Goal: Task Accomplishment & Management: Use online tool/utility

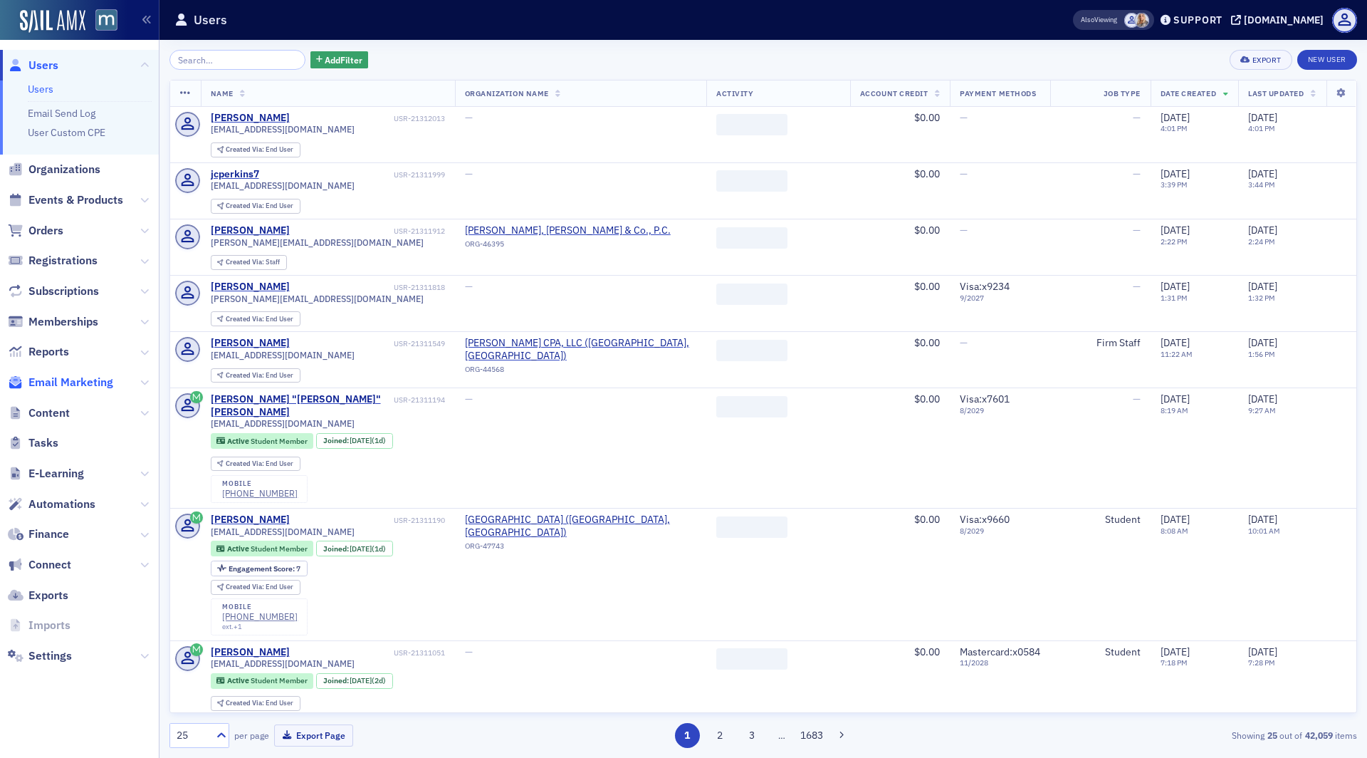
click at [69, 379] on span "Email Marketing" at bounding box center [70, 382] width 85 height 16
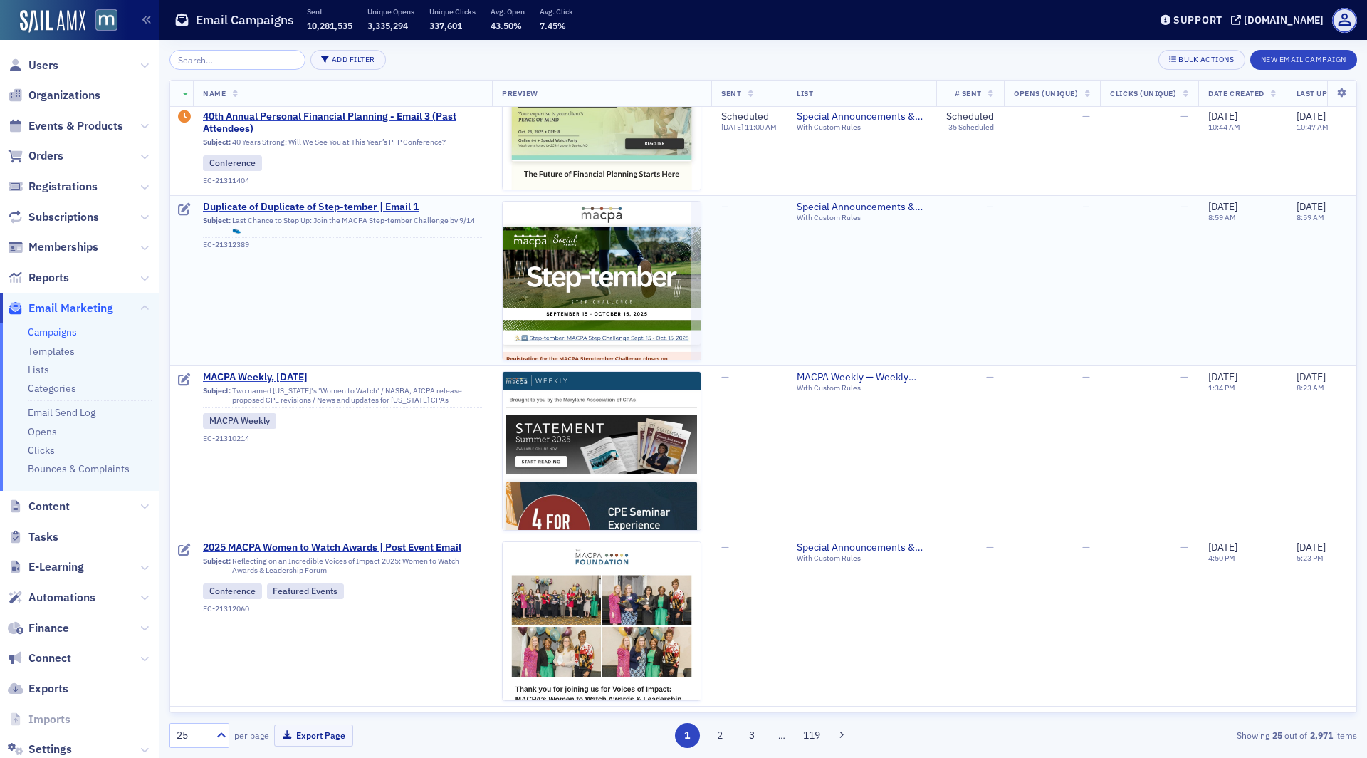
scroll to position [424, 0]
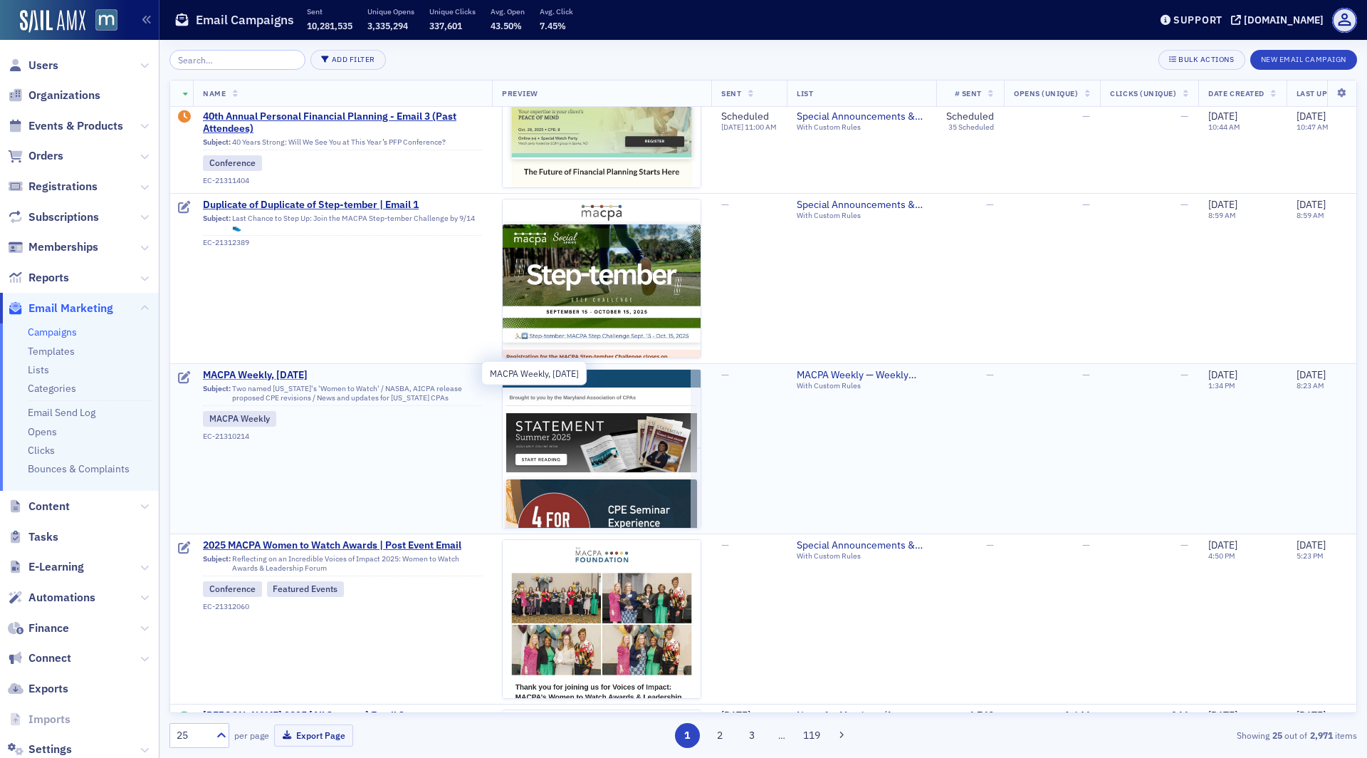
click at [269, 374] on span "MACPA Weekly, [DATE]" at bounding box center [342, 375] width 279 height 13
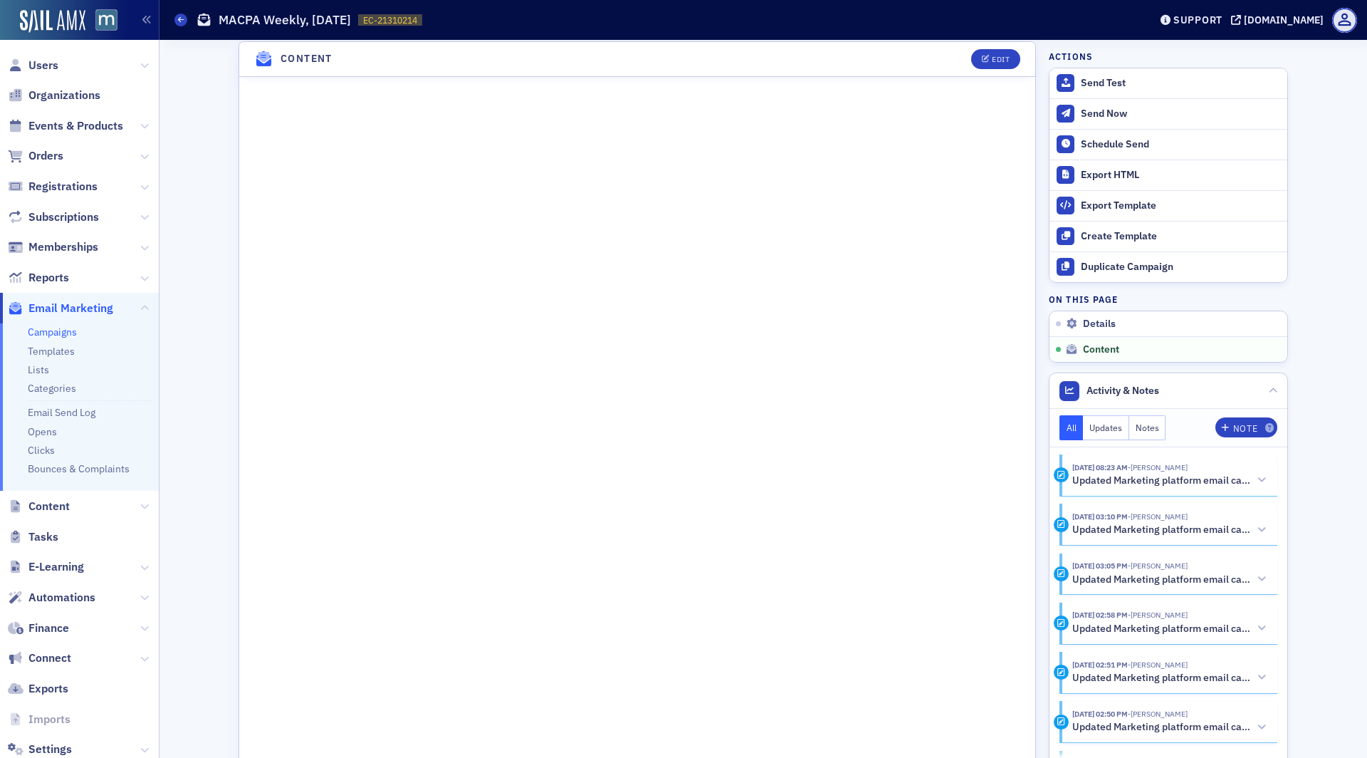
scroll to position [1000, 0]
click at [995, 51] on button "Edit" at bounding box center [995, 57] width 49 height 20
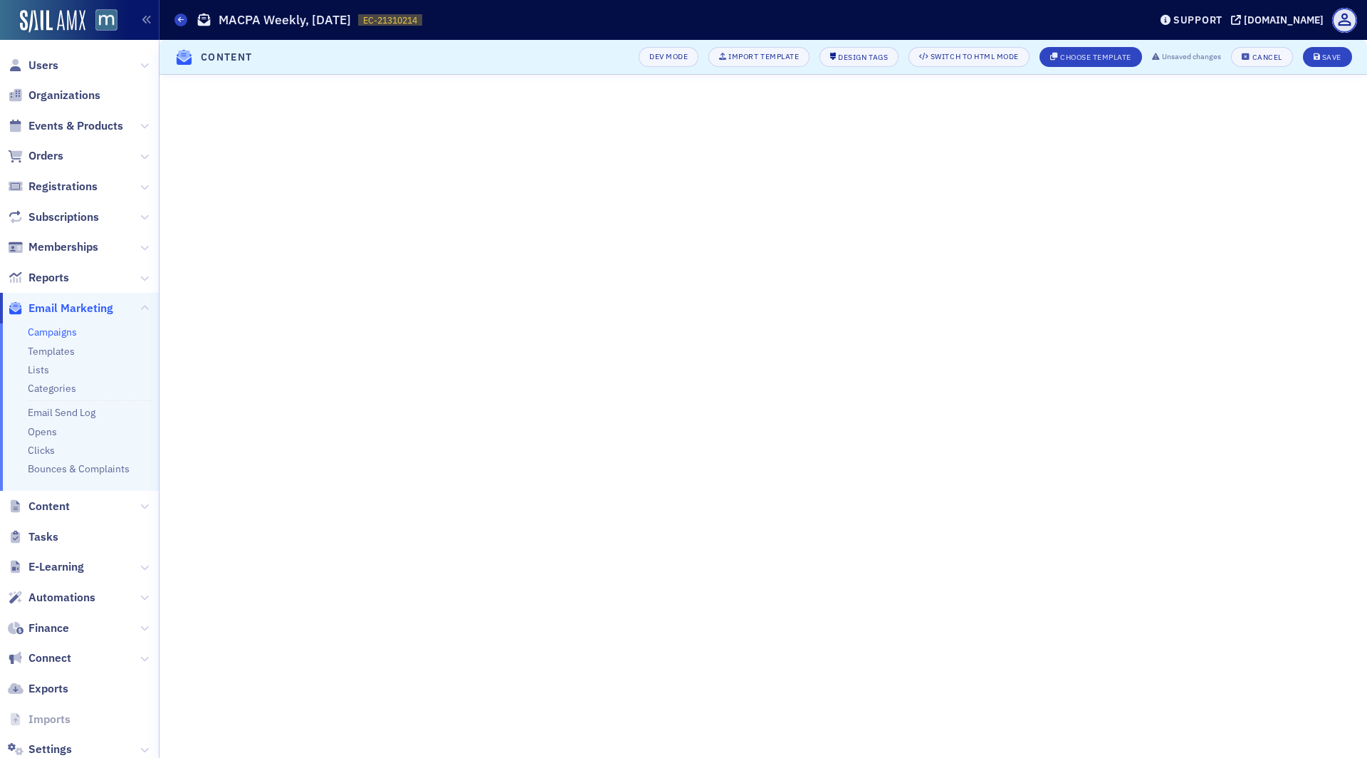
scroll to position [164, 0]
click at [1321, 56] on span "Save" at bounding box center [1328, 57] width 28 height 8
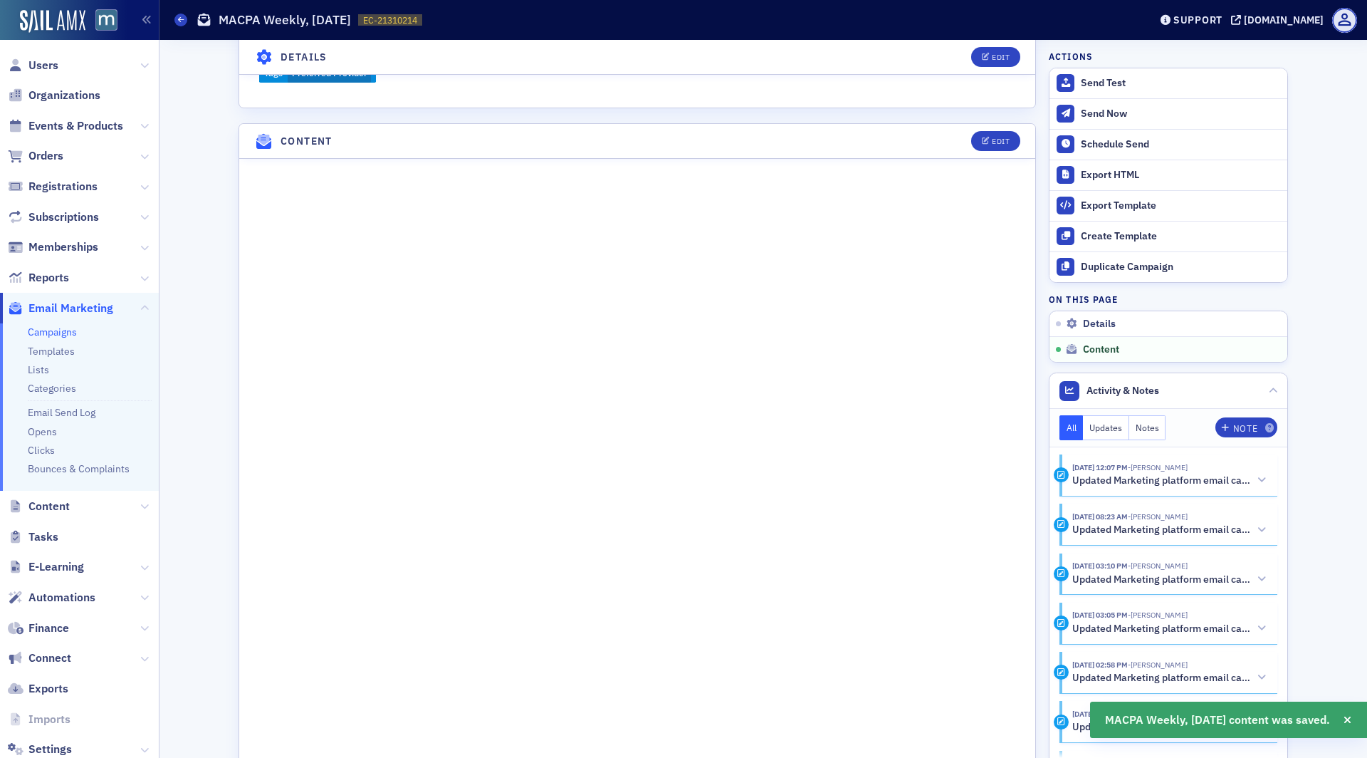
scroll to position [864, 0]
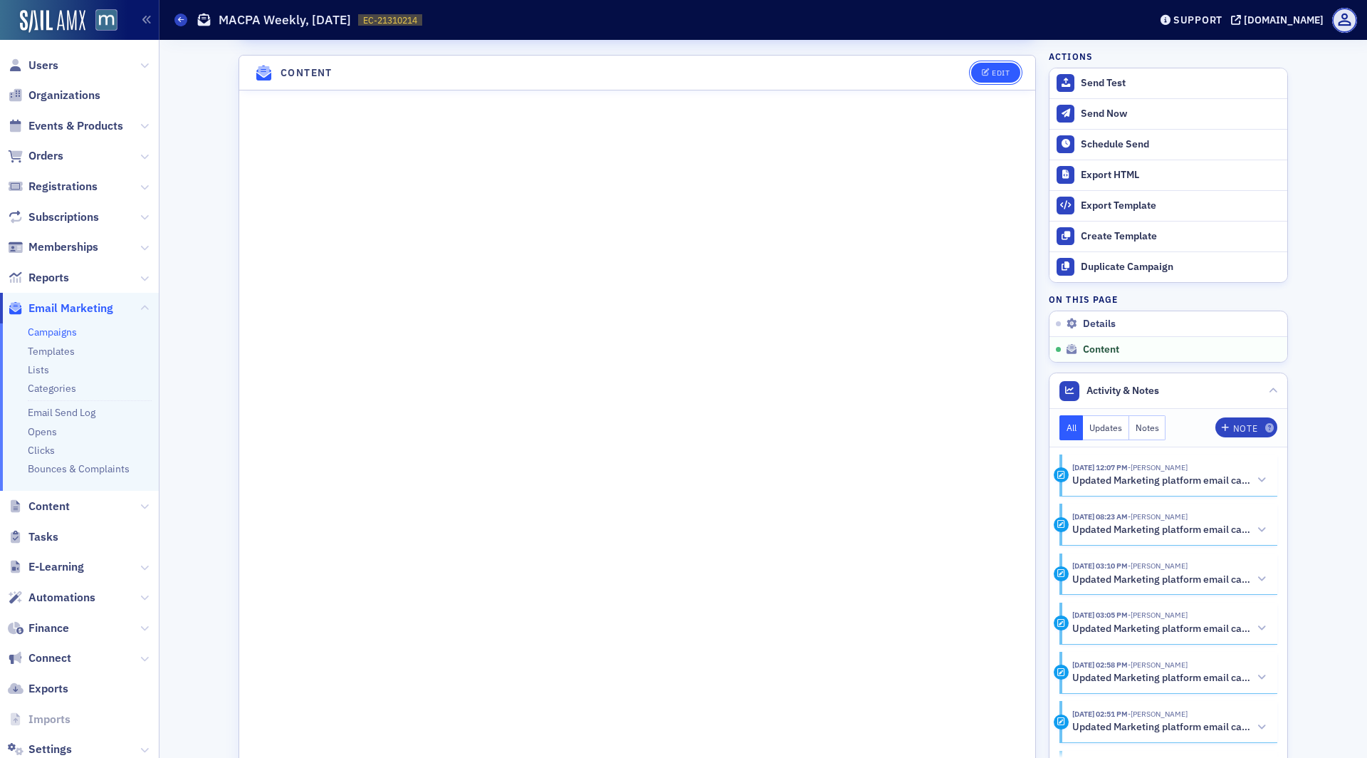
click at [1003, 70] on button "Edit" at bounding box center [995, 73] width 49 height 20
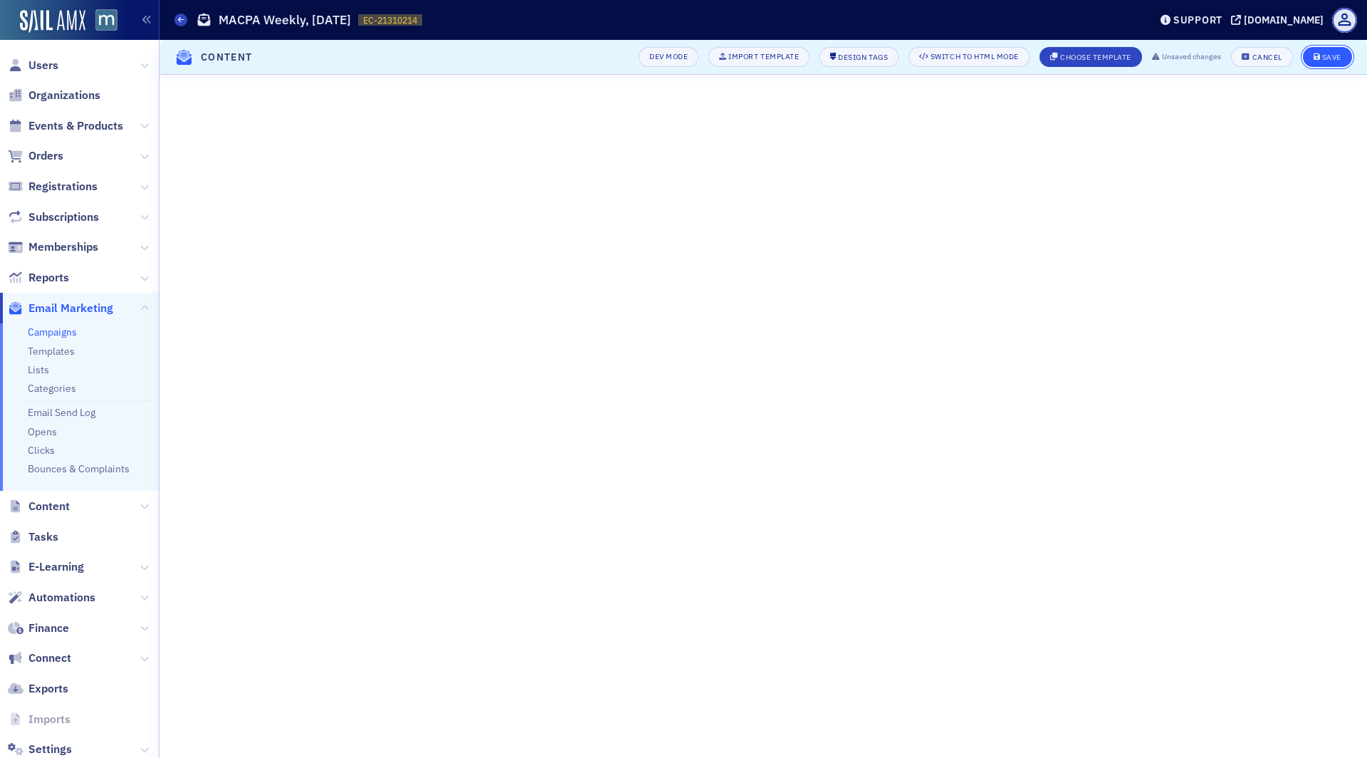
click at [1338, 47] on div "Dev Mode Import Template Design Tags Switch to HTML Mode Choose Template Unsave…" at bounding box center [990, 57] width 723 height 20
click at [1329, 53] on div "Save" at bounding box center [1331, 57] width 19 height 8
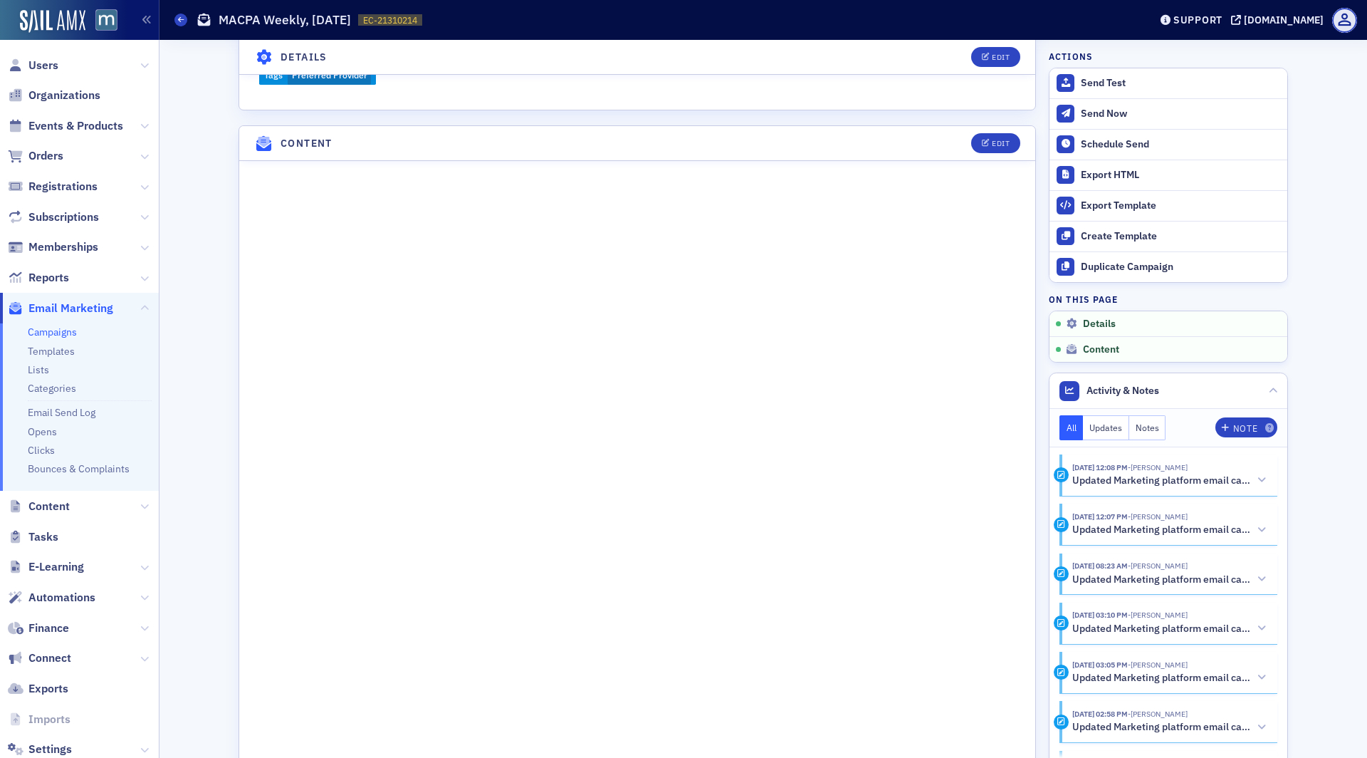
scroll to position [796, 0]
click at [1124, 85] on div "Send Test" at bounding box center [1180, 83] width 199 height 13
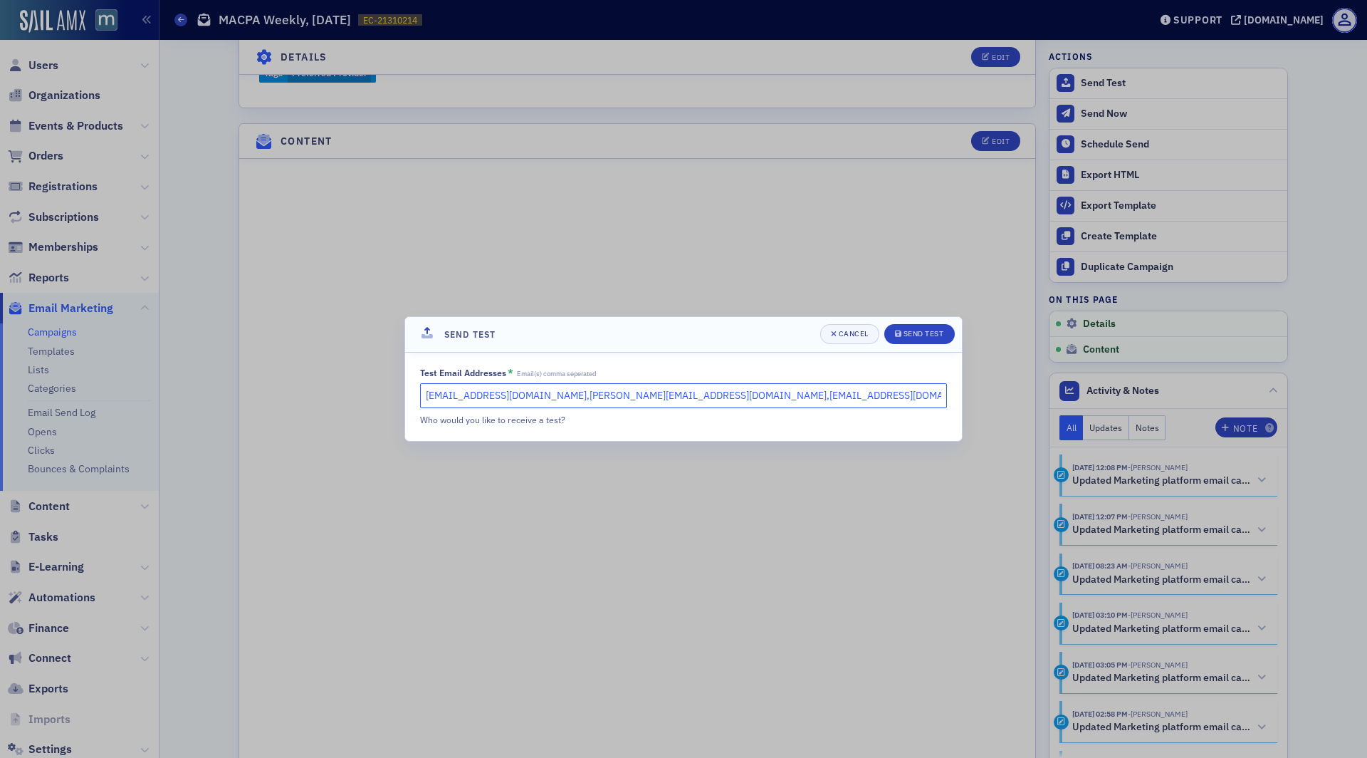
drag, startPoint x: 832, startPoint y: 398, endPoint x: 555, endPoint y: 398, distance: 277.7
click at [555, 398] on input "[EMAIL_ADDRESS][DOMAIN_NAME],[PERSON_NAME][EMAIL_ADDRESS][DOMAIN_NAME],[EMAIL_A…" at bounding box center [683, 395] width 527 height 25
type input "[EMAIL_ADDRESS][DOMAIN_NAME]"
click at [938, 336] on div "Send Test" at bounding box center [923, 334] width 41 height 8
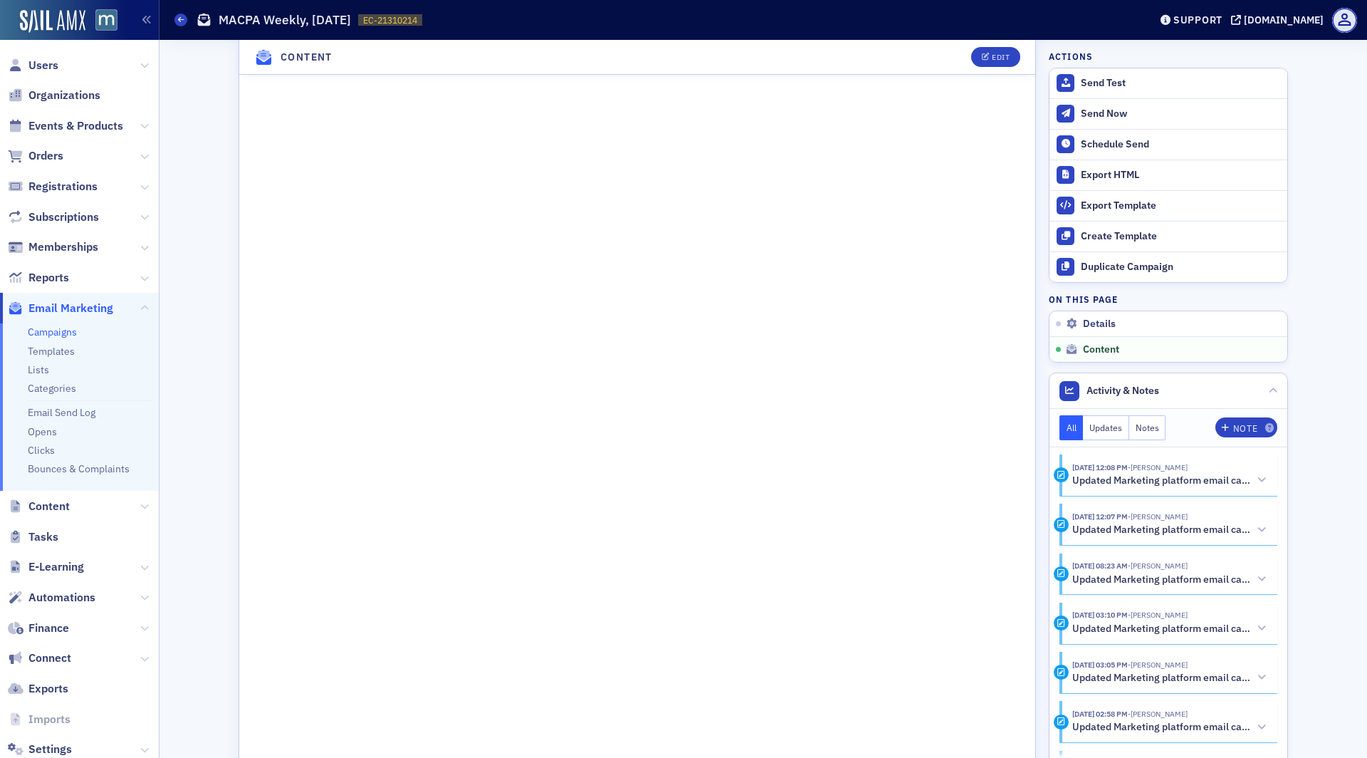
scroll to position [1048, 0]
click at [1137, 133] on button "Schedule Send" at bounding box center [1168, 144] width 238 height 31
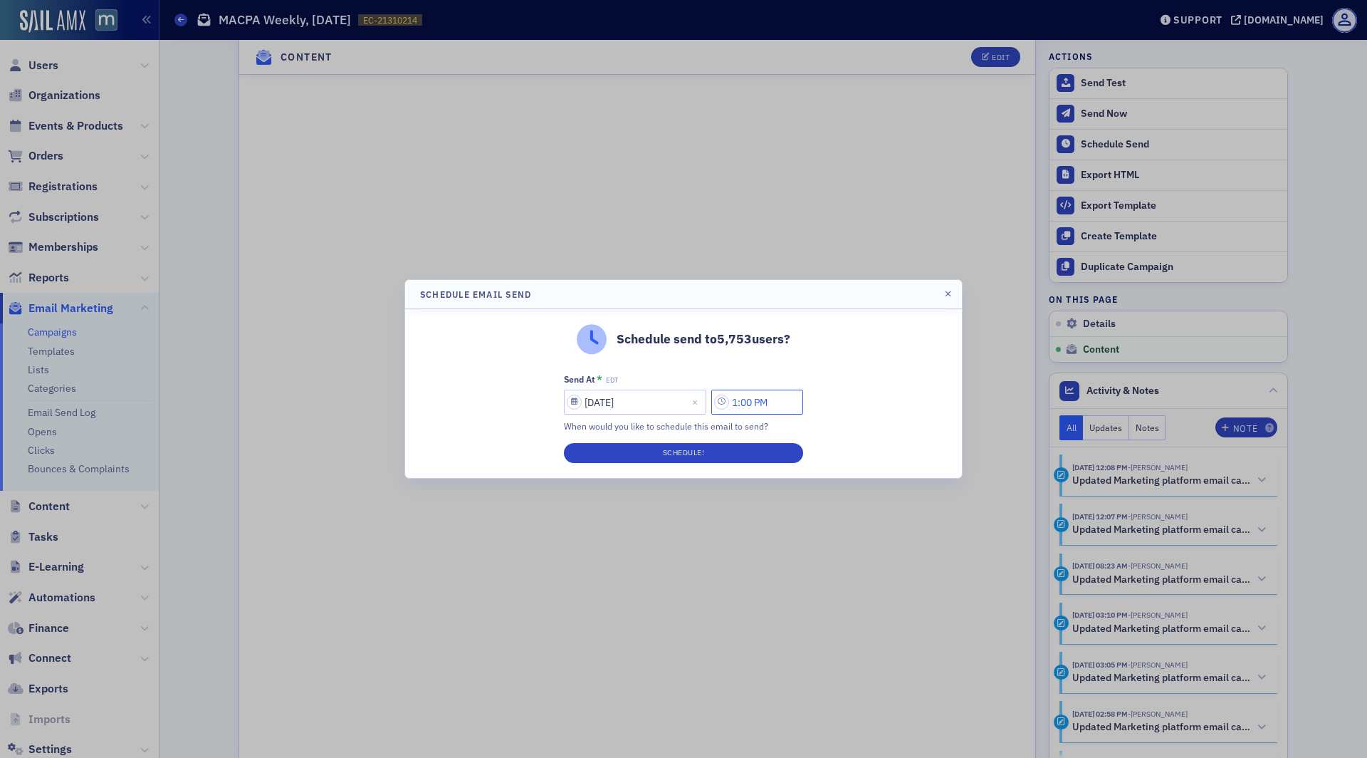
drag, startPoint x: 745, startPoint y: 403, endPoint x: 730, endPoint y: 403, distance: 15.0
click at [730, 403] on input "1:00 PM" at bounding box center [757, 401] width 92 height 25
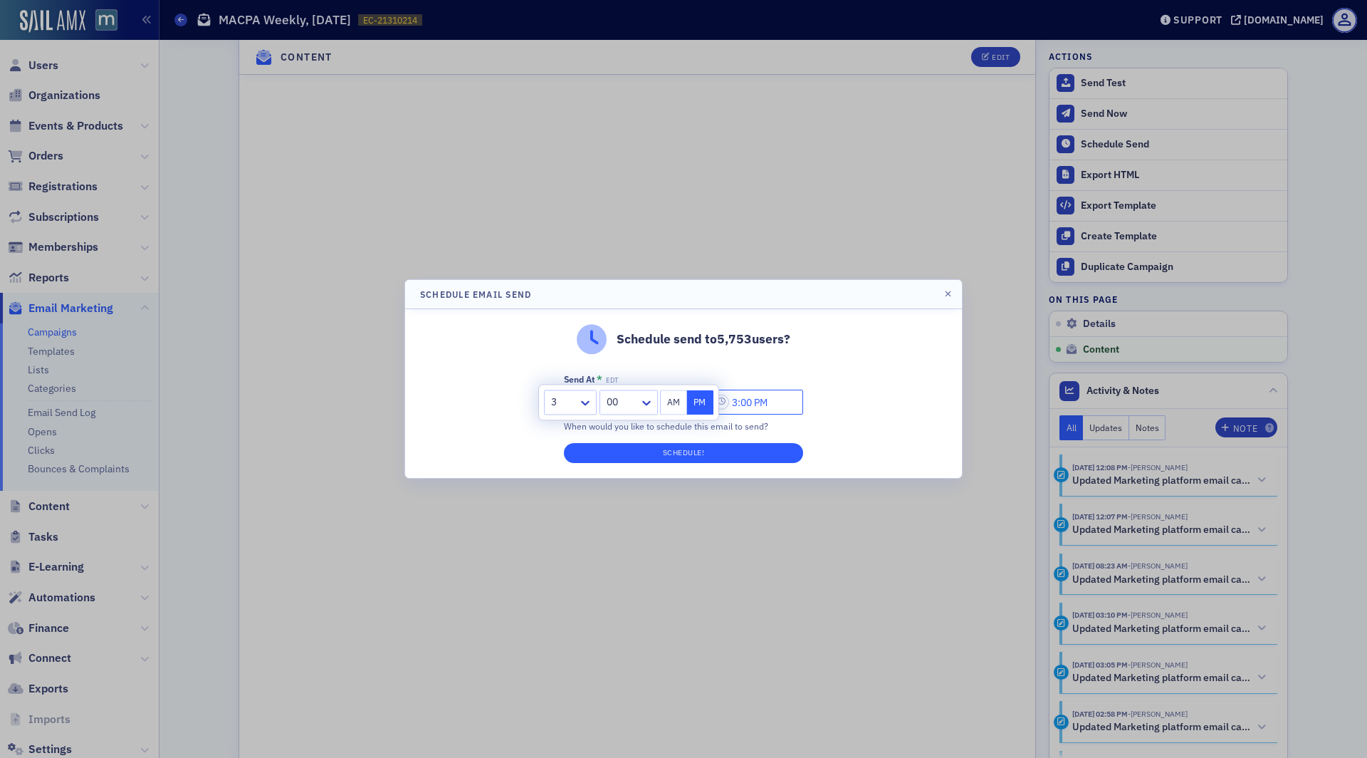
type input "3:00 PM"
click at [719, 449] on button "Schedule!" at bounding box center [683, 453] width 239 height 20
